Goal: Task Accomplishment & Management: Manage account settings

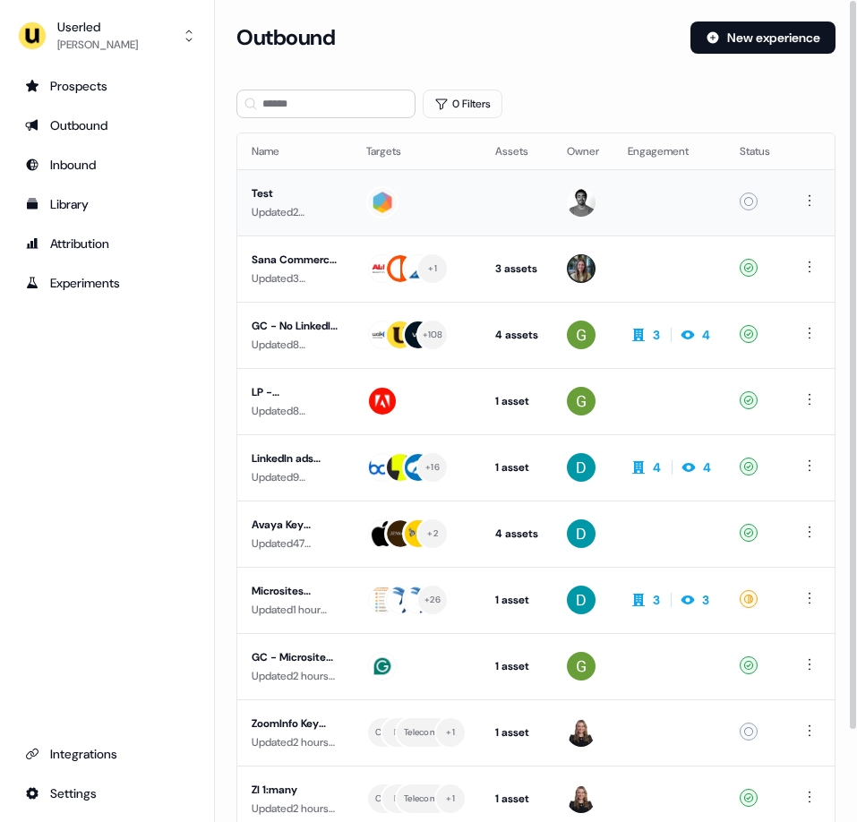
click at [295, 205] on div "Updated 2 minutes ago by [PERSON_NAME]" at bounding box center [295, 212] width 86 height 18
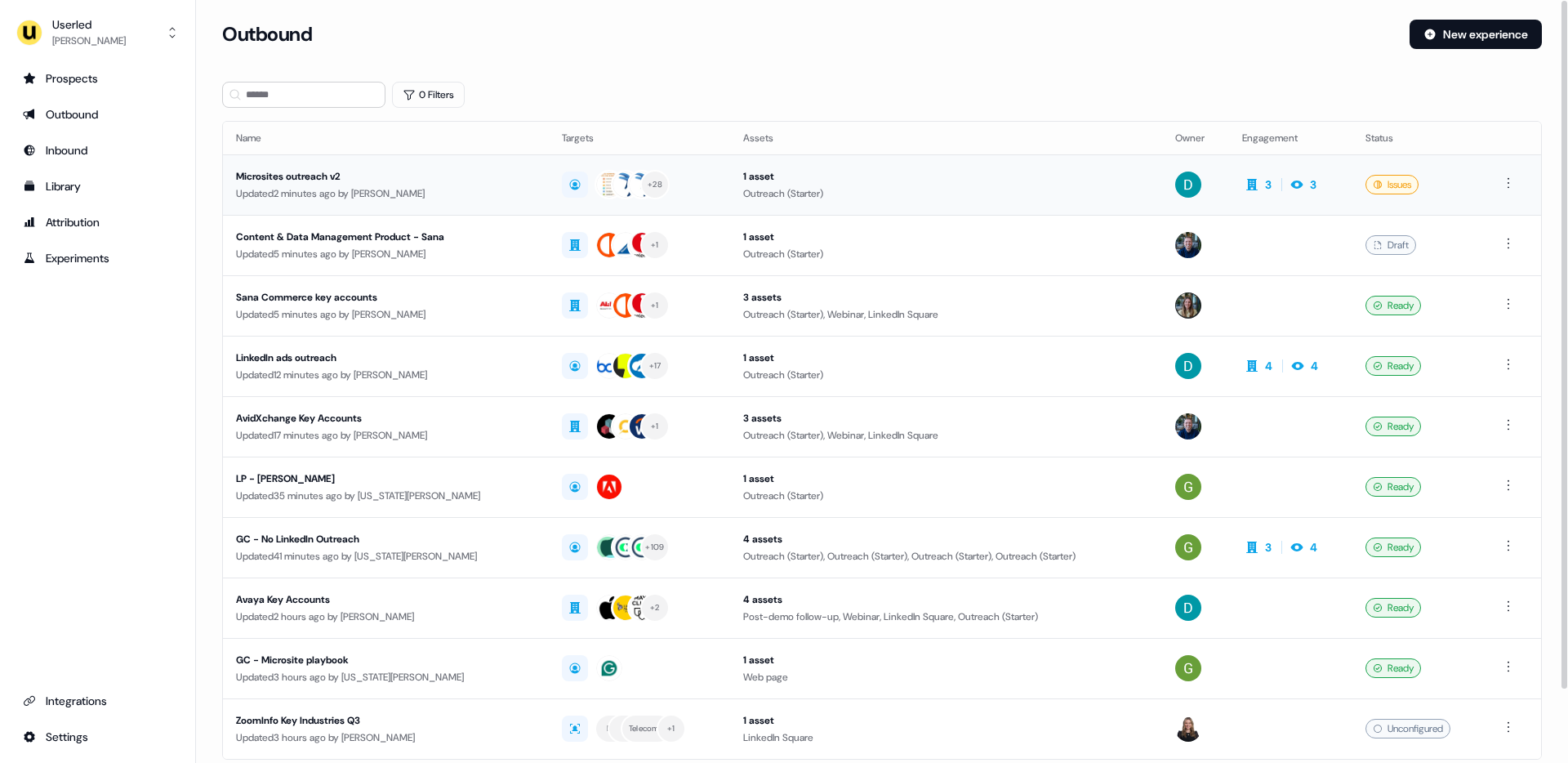
click at [322, 177] on div "Microsites outreach v2" at bounding box center [386, 176] width 300 height 16
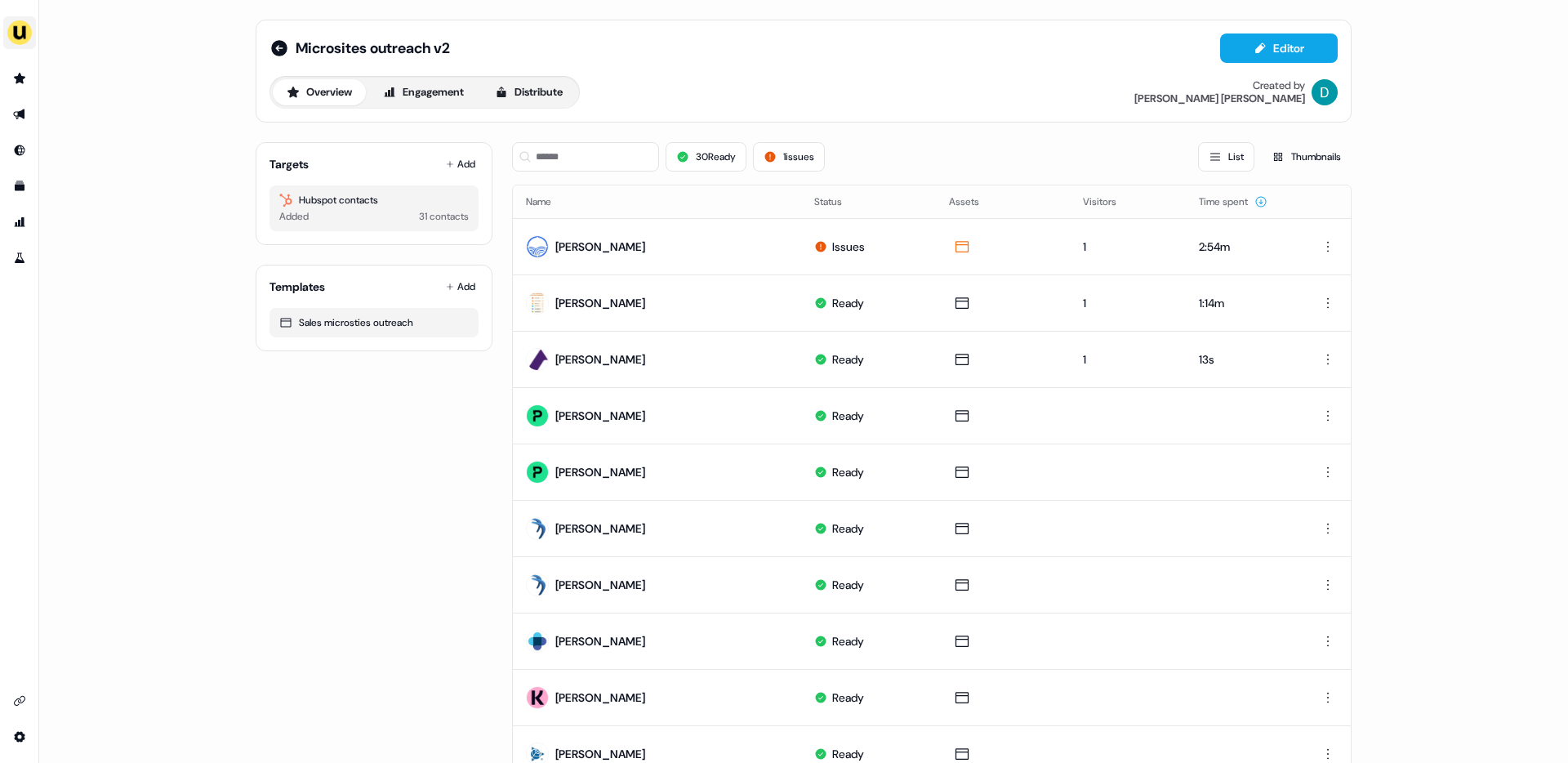
click at [23, 30] on img "side nav menu" at bounding box center [19, 32] width 26 height 26
click at [130, 71] on div "Impersonate (Admin)" at bounding box center [84, 77] width 155 height 29
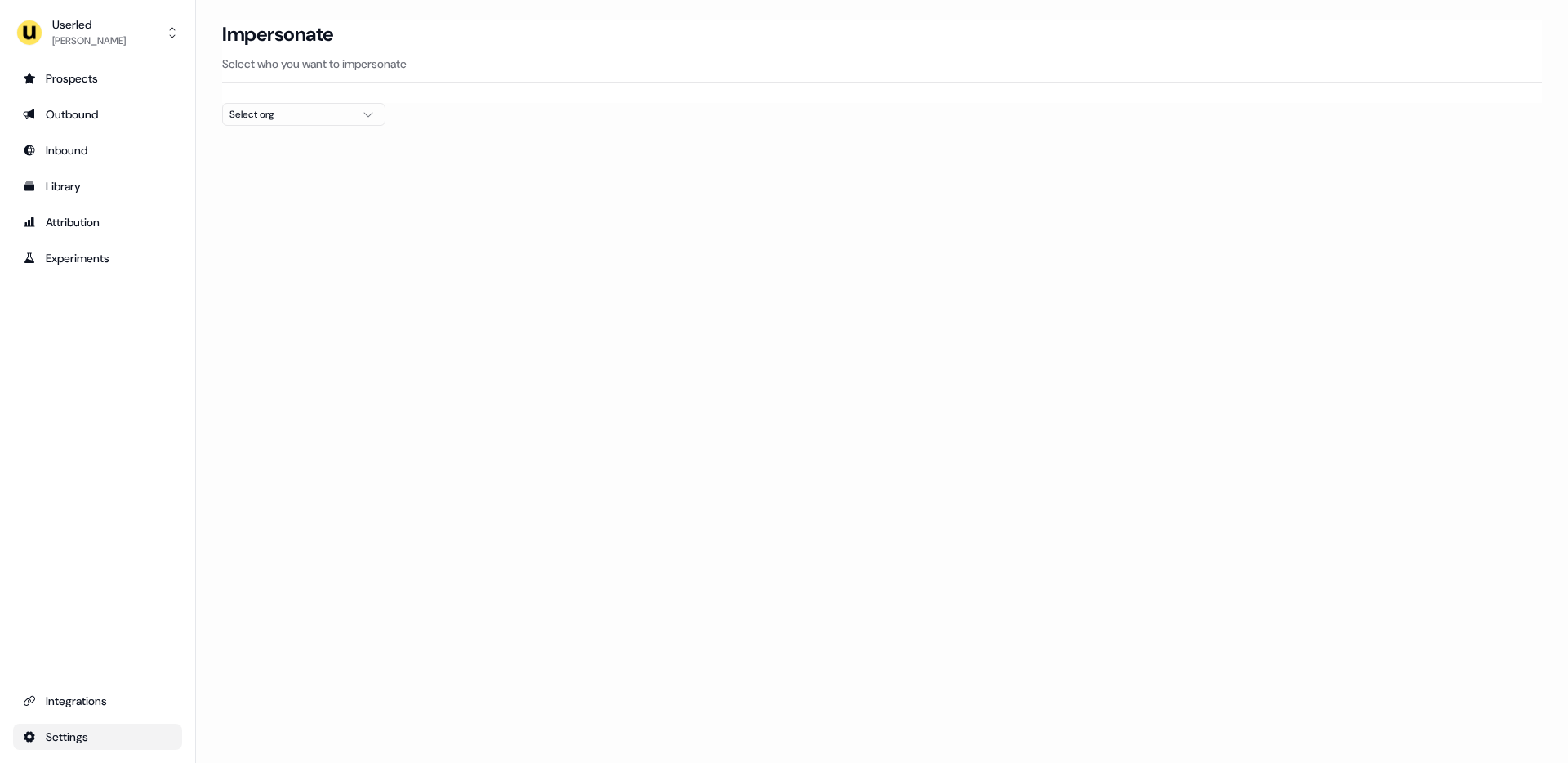
click at [62, 730] on html "For the best experience switch devices to a bigger screen. Go to Userled.io Use…" at bounding box center [784, 382] width 1568 height 763
click at [150, 41] on html "For the best experience switch devices to a bigger screen. Go to Userled.io Use…" at bounding box center [784, 382] width 1568 height 763
click at [119, 37] on div "[PERSON_NAME]" at bounding box center [88, 41] width 74 height 16
click at [98, 166] on div "Logout" at bounding box center [97, 165] width 155 height 29
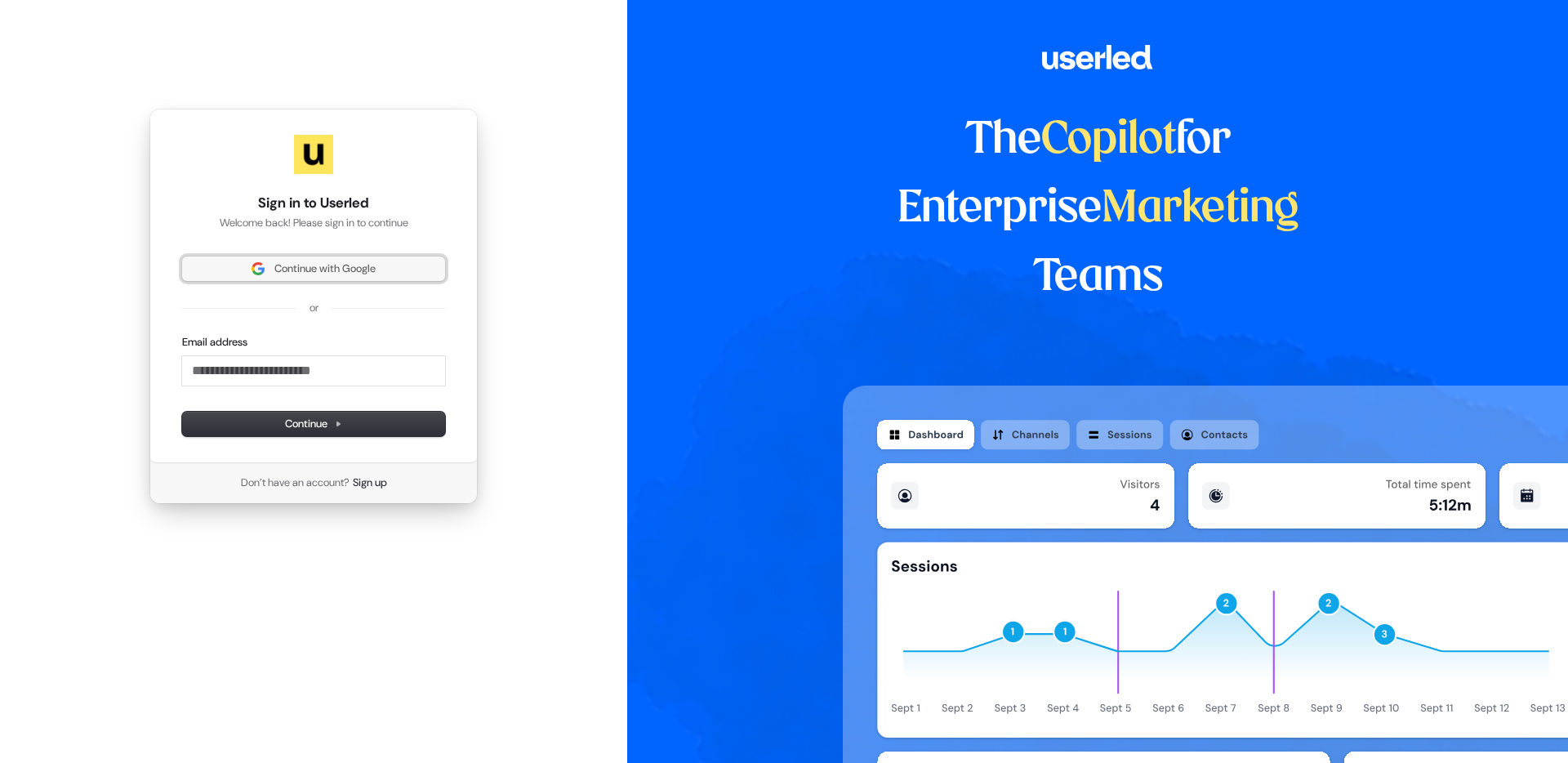
click at [345, 259] on button "Continue with Google" at bounding box center [314, 268] width 263 height 25
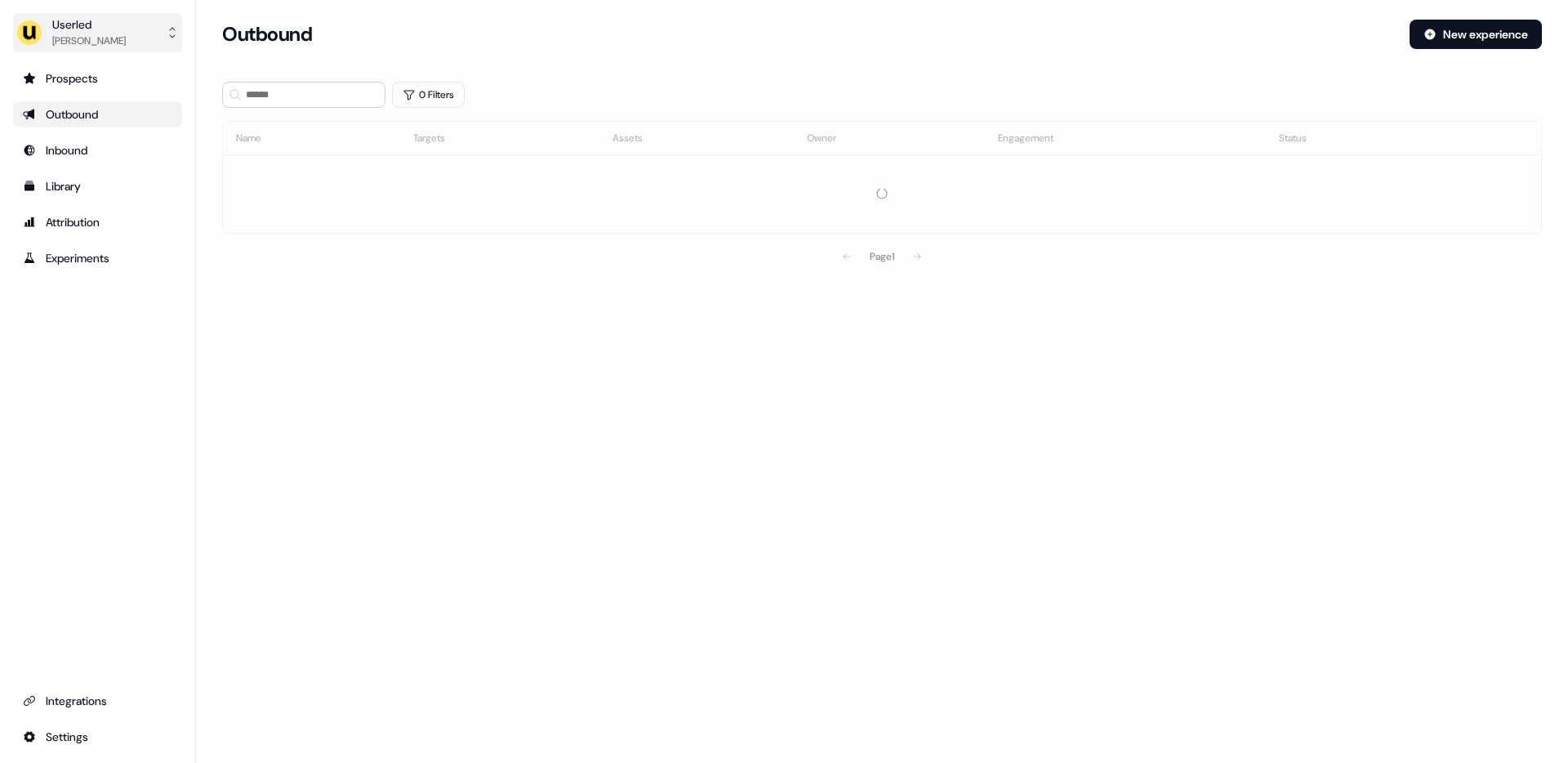
click at [79, 30] on div "Userled" at bounding box center [88, 25] width 74 height 16
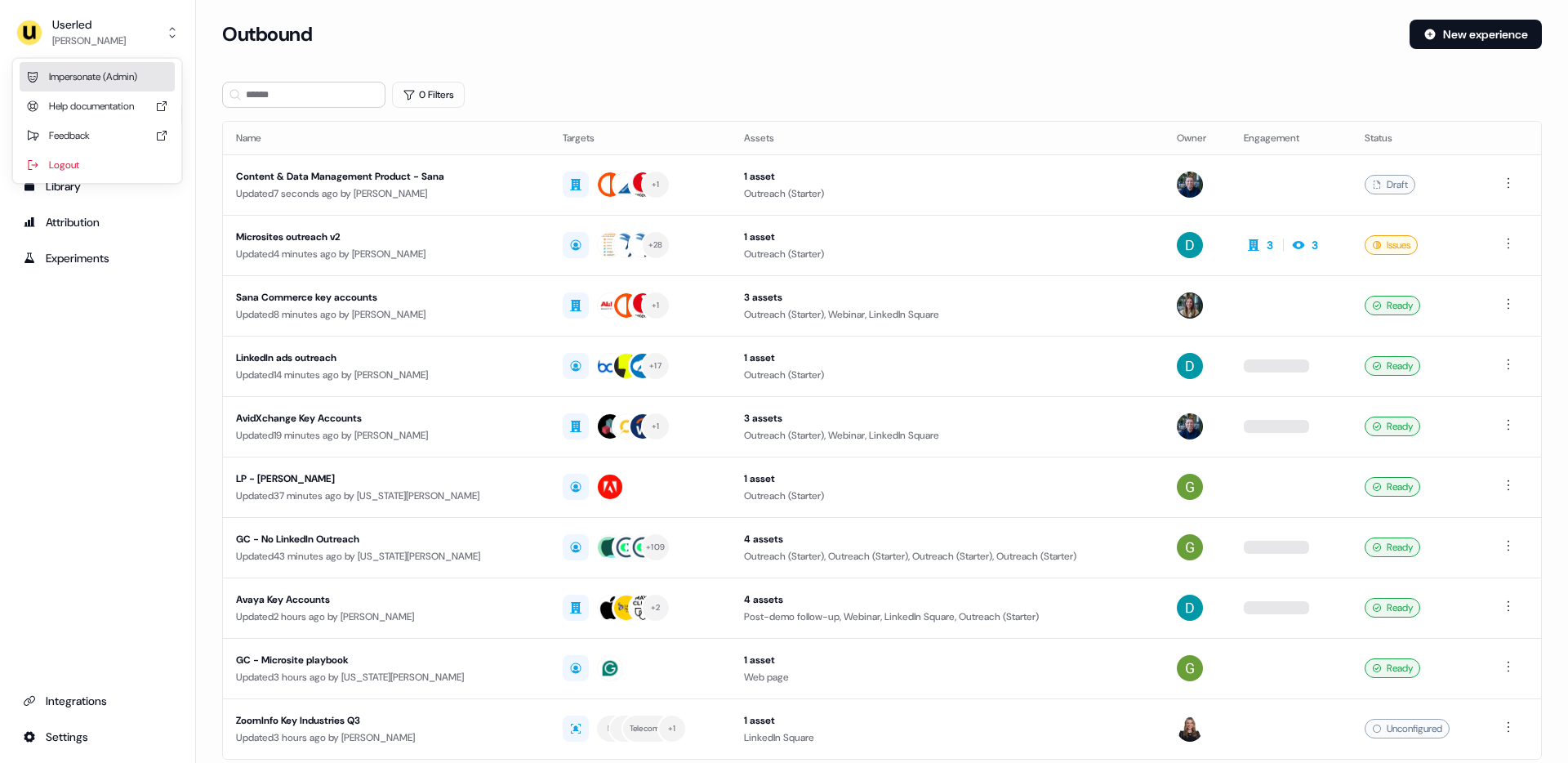
click at [92, 67] on div "Impersonate (Admin)" at bounding box center [97, 77] width 155 height 29
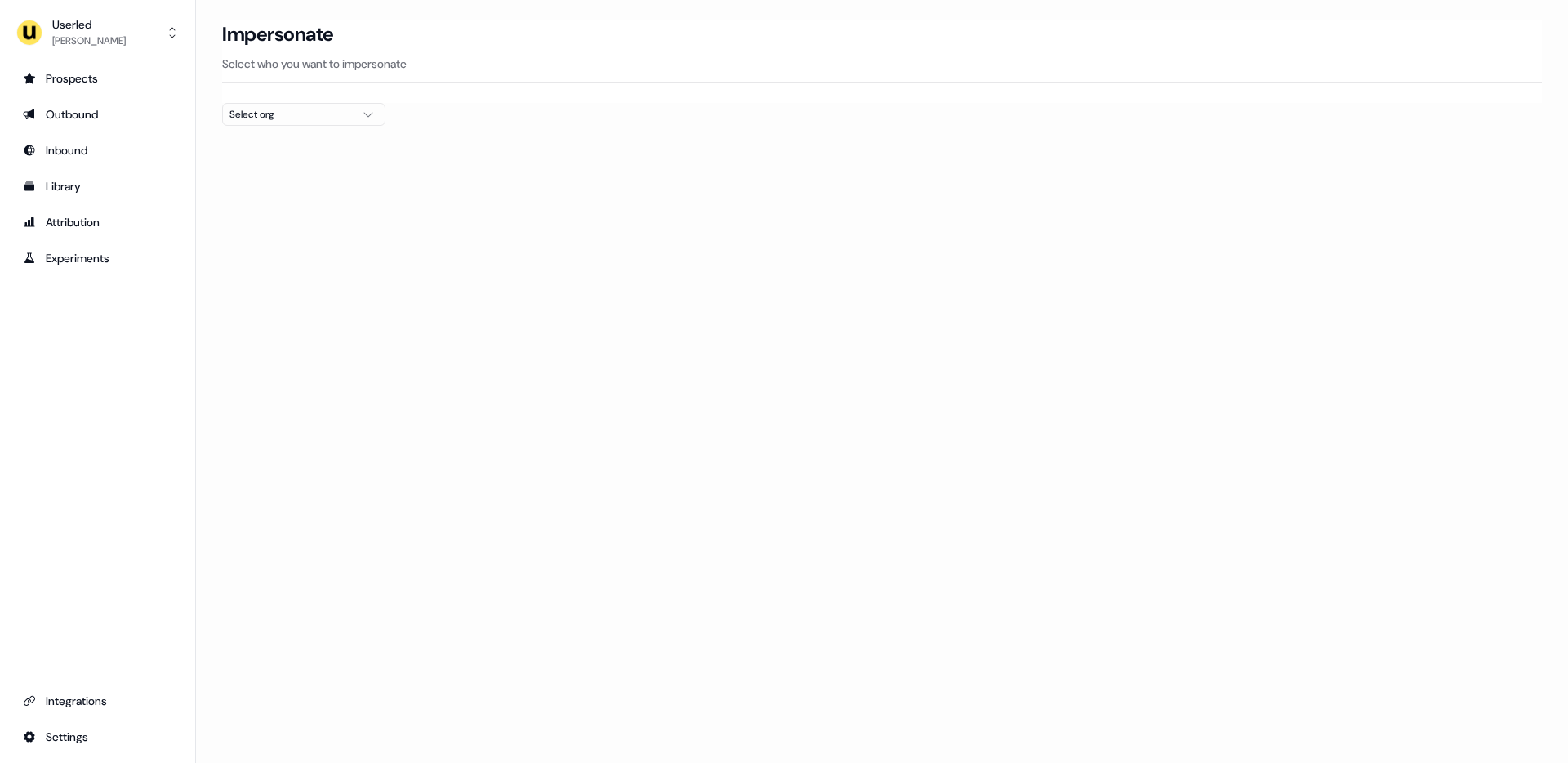
click at [304, 114] on div "Select org" at bounding box center [291, 114] width 122 height 16
type input "***"
click at [275, 173] on div "Kpler" at bounding box center [303, 172] width 161 height 26
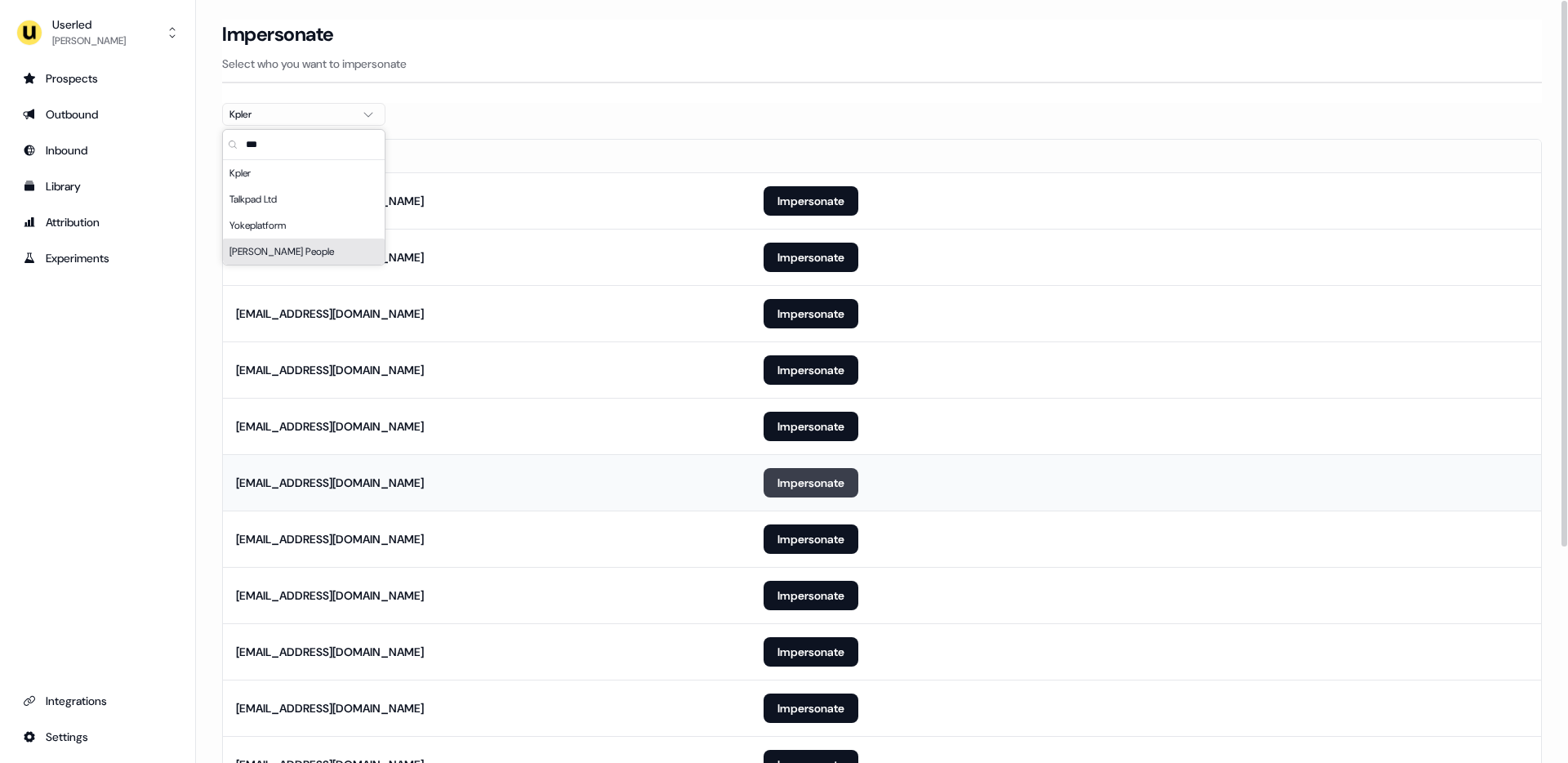
click at [816, 485] on button "Impersonate" at bounding box center [811, 483] width 95 height 29
